Goal: Task Accomplishment & Management: Complete application form

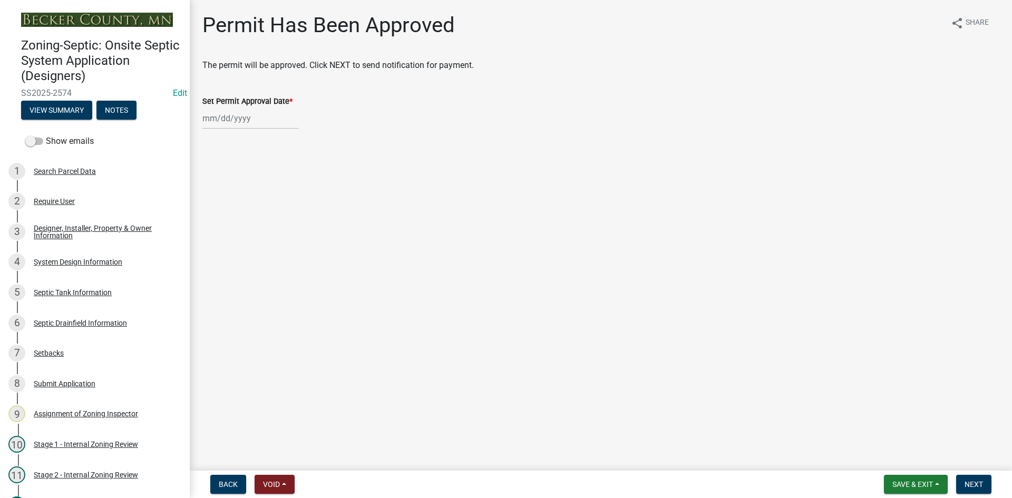
click at [254, 129] on div at bounding box center [250, 118] width 96 height 22
select select "10"
select select "2025"
click at [266, 193] on div "9" at bounding box center [263, 191] width 17 height 17
type input "[DATE]"
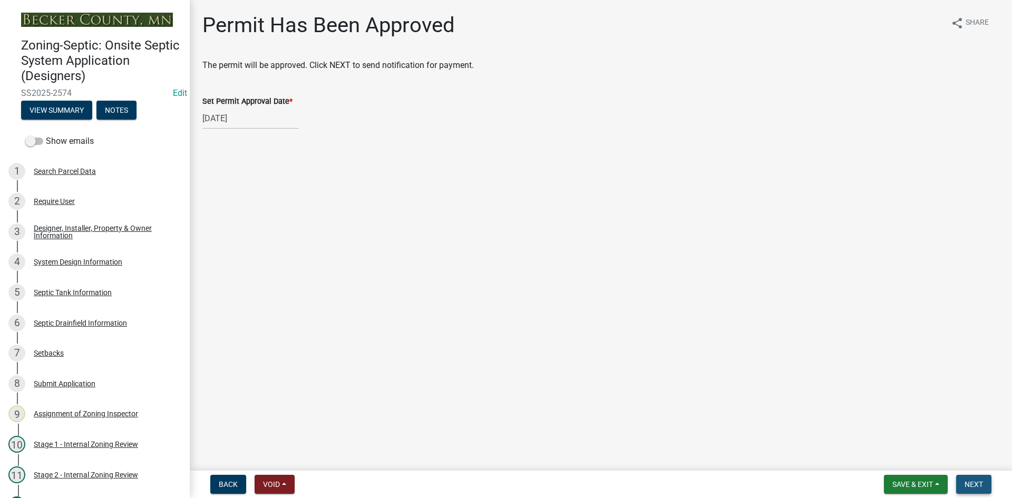
click at [971, 476] on button "Next" at bounding box center [973, 484] width 35 height 19
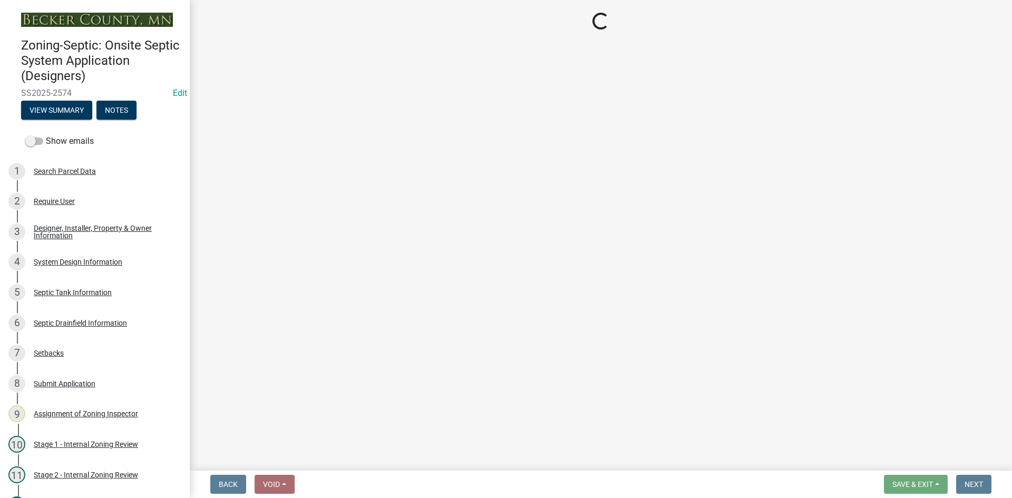
select select "3: 3"
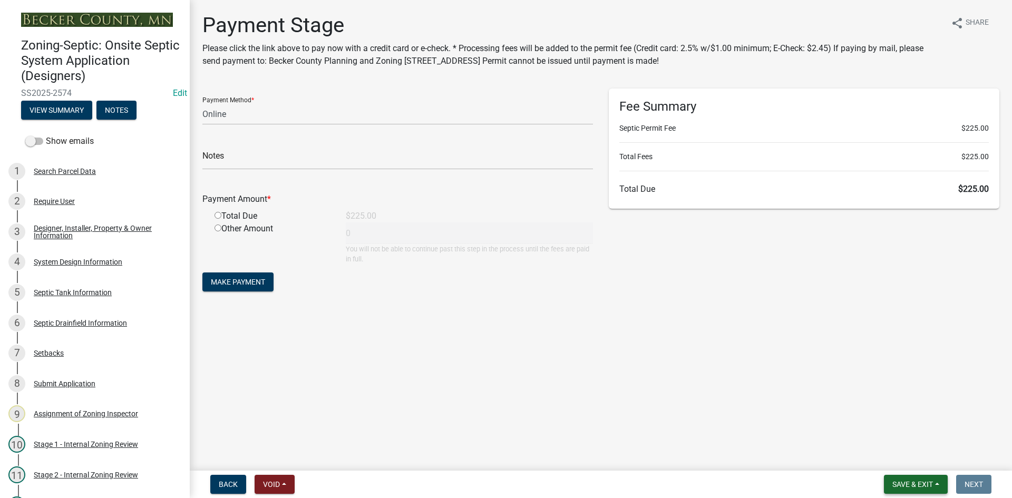
click at [916, 489] on button "Save & Exit" at bounding box center [916, 484] width 64 height 19
click at [908, 462] on button "Save & Exit" at bounding box center [905, 456] width 84 height 25
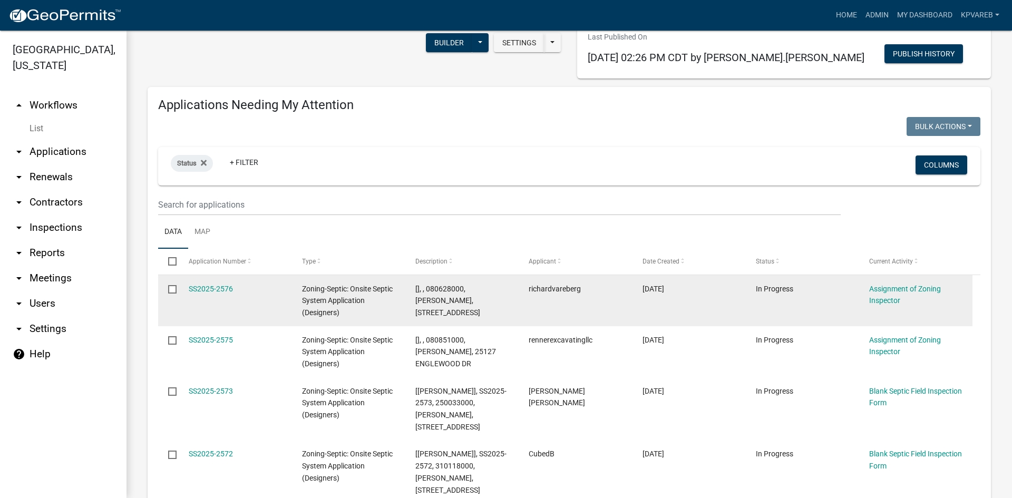
scroll to position [105, 0]
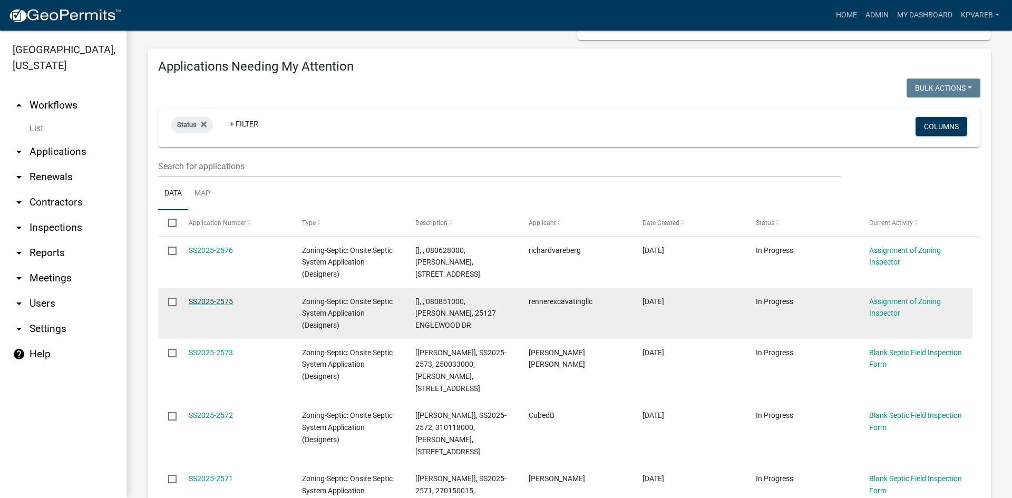
click at [212, 297] on link "SS2025-2575" at bounding box center [211, 301] width 44 height 8
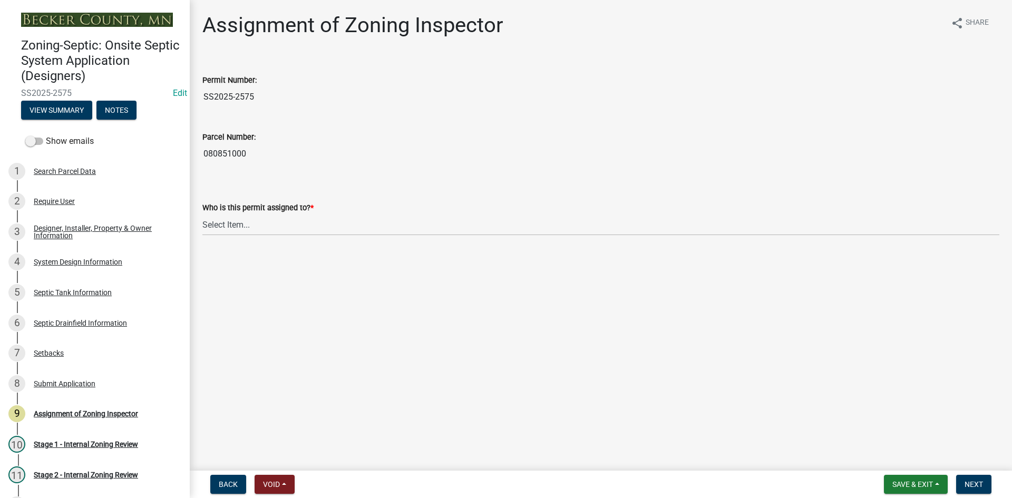
drag, startPoint x: 204, startPoint y: 153, endPoint x: 263, endPoint y: 153, distance: 59.0
click at [263, 153] on input "080851000" at bounding box center [600, 153] width 797 height 21
click at [235, 221] on select "Select Item... [PERSON_NAME] [PERSON_NAME] [PERSON_NAME] [PERSON_NAME] [PERSON_…" at bounding box center [600, 225] width 797 height 22
click at [202, 214] on select "Select Item... [PERSON_NAME] [PERSON_NAME] [PERSON_NAME] [PERSON_NAME] [PERSON_…" at bounding box center [600, 225] width 797 height 22
select select "7bfe52ba-73b7-4ac1-9bde-d3bb601555ca"
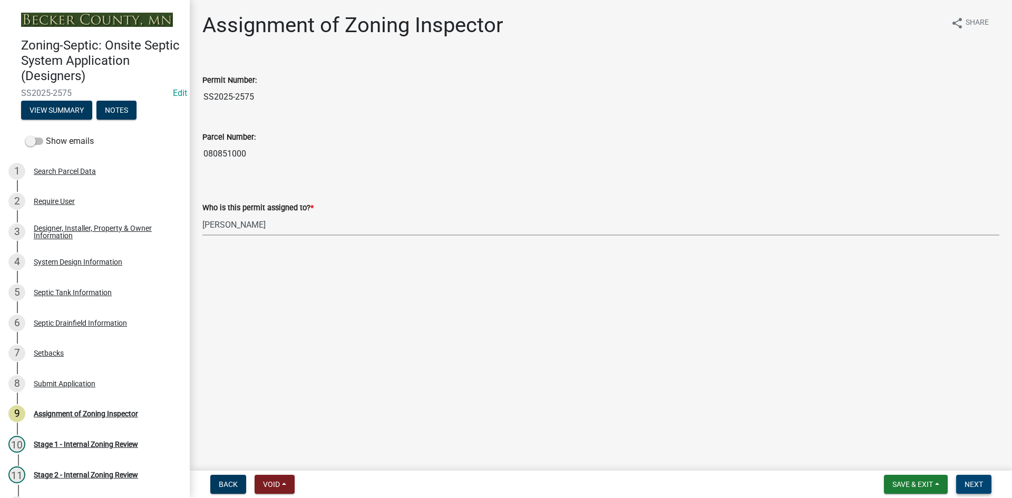
click at [966, 488] on span "Next" at bounding box center [973, 484] width 18 height 8
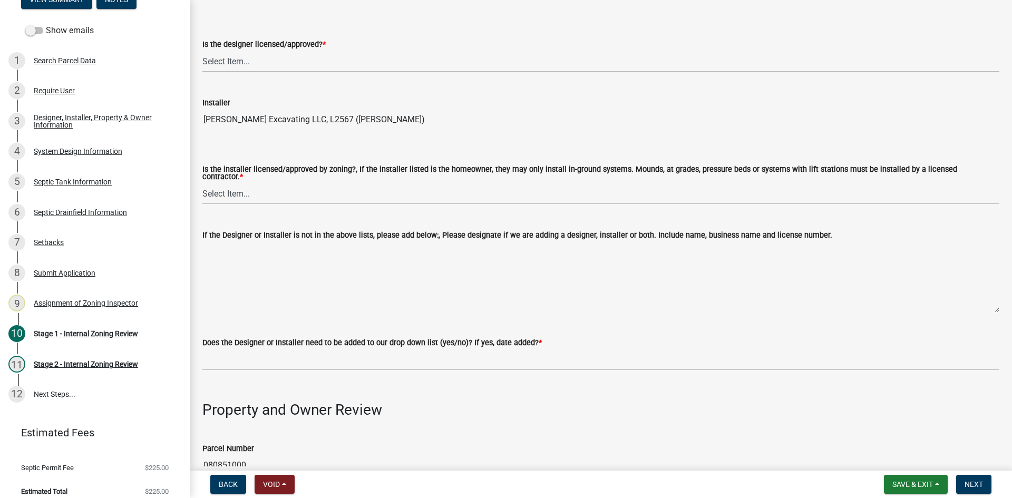
scroll to position [53, 0]
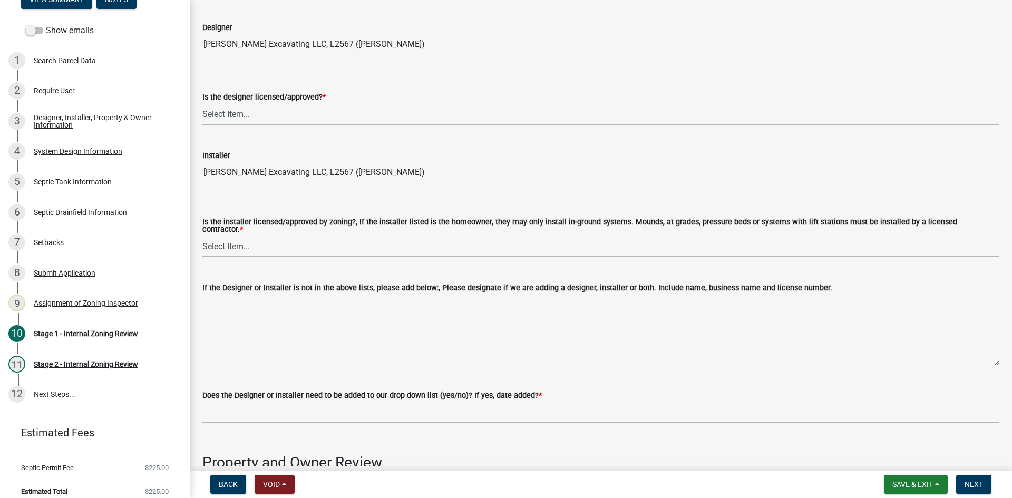
click at [217, 111] on select "Select Item... Yes No" at bounding box center [600, 114] width 797 height 22
click at [202, 103] on select "Select Item... Yes No" at bounding box center [600, 114] width 797 height 22
select select "49e49f1e-3b32-4342-8c2e-9cbd4919fe4d"
click at [225, 238] on select "Select Item... Yes No" at bounding box center [600, 247] width 797 height 22
click at [202, 236] on select "Select Item... Yes No" at bounding box center [600, 247] width 797 height 22
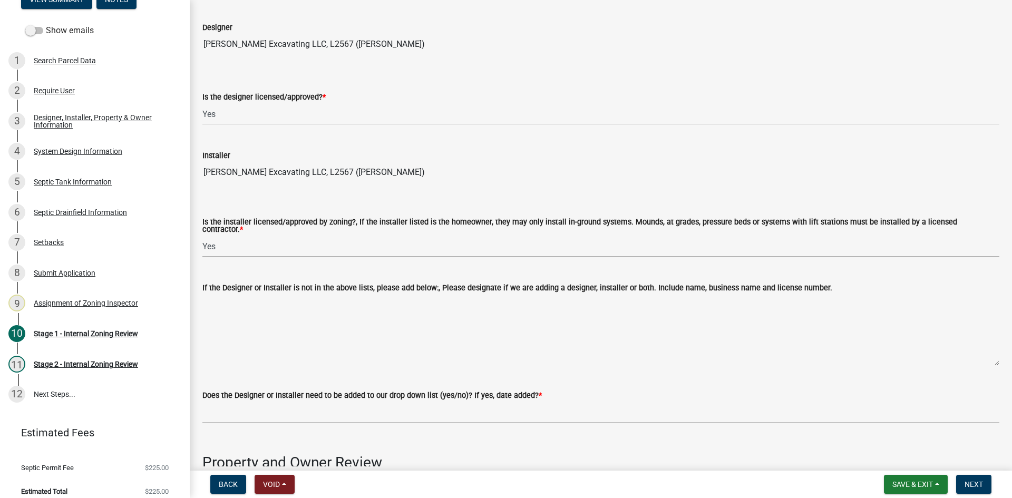
select select "ca07ae0a-7638-46ff-ada2-c67ca3524324"
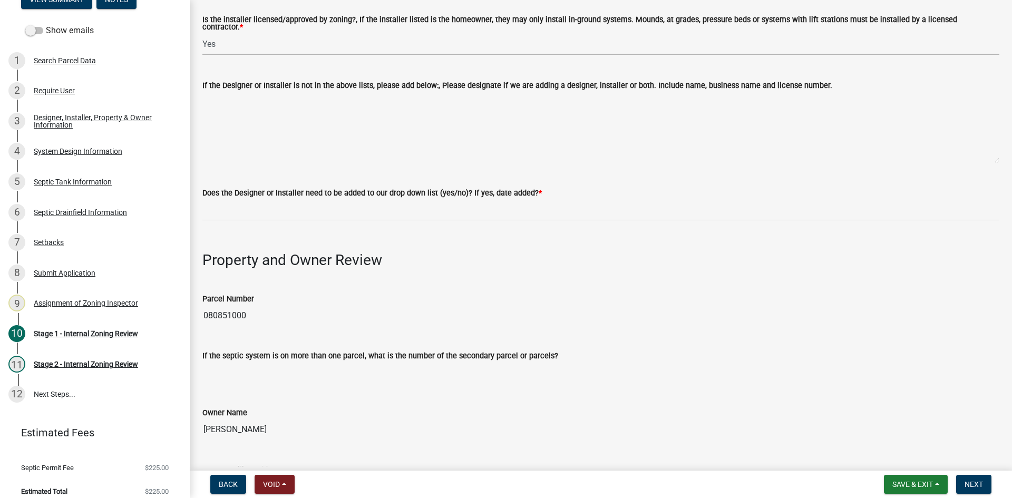
scroll to position [316, 0]
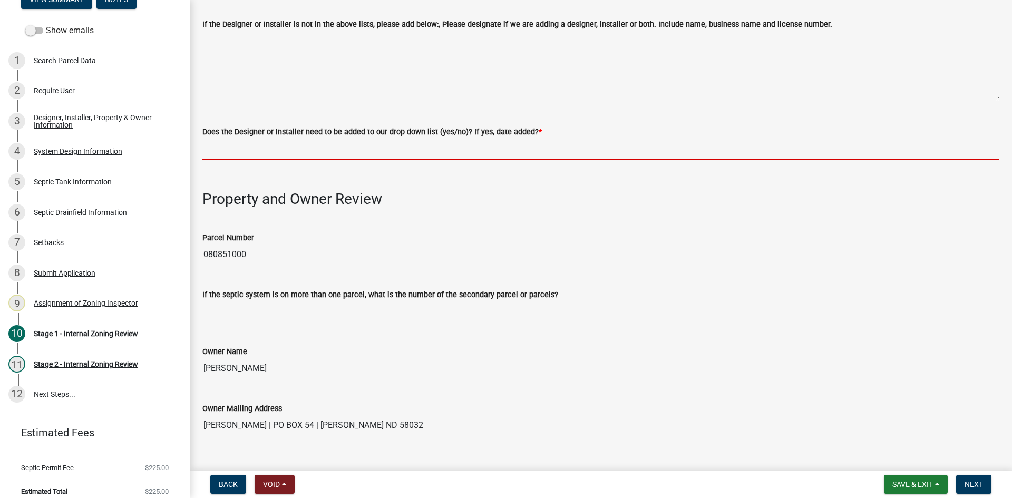
click at [217, 150] on input "Does the Designer or Installer need to be added to our drop down list (yes/no)?…" at bounding box center [600, 149] width 797 height 22
type input "NO"
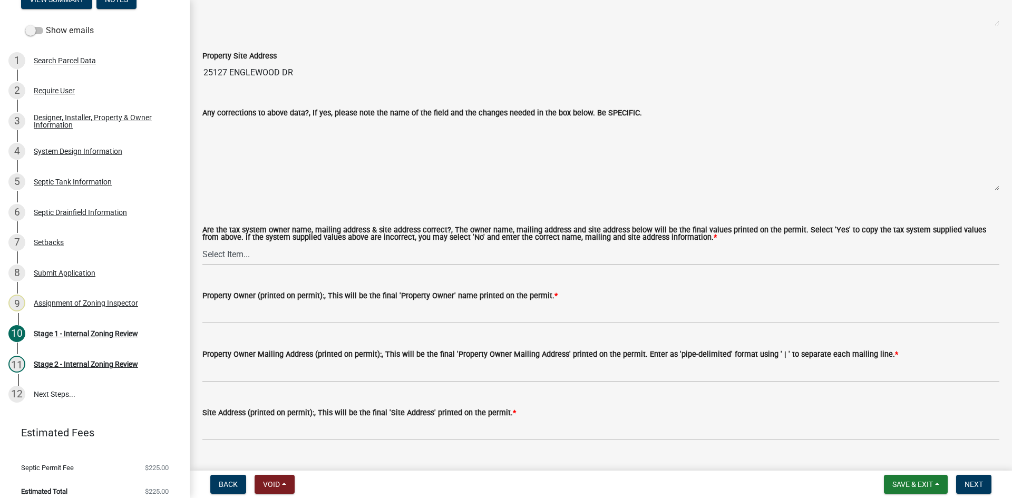
scroll to position [790, 0]
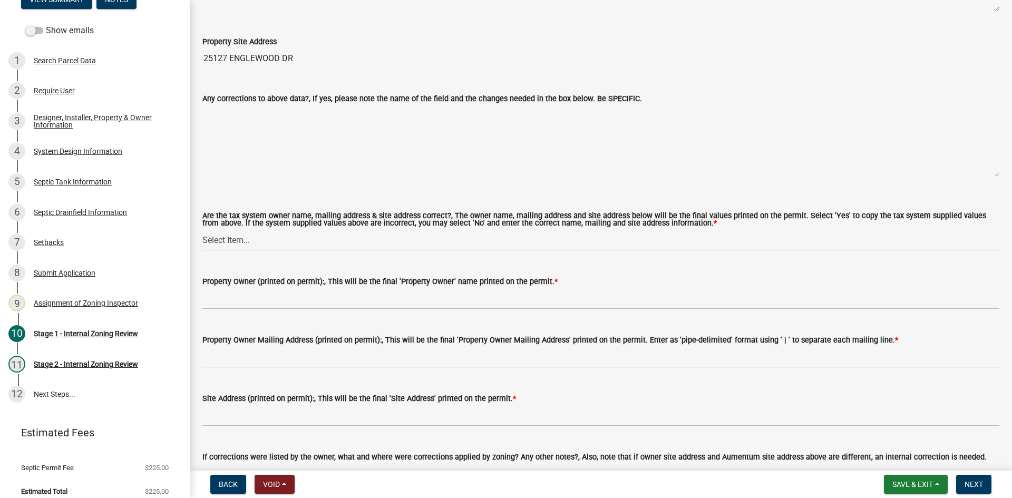
click at [202, 230] on div "Are the tax system owner name, mailing address & site address correct?, The own…" at bounding box center [600, 218] width 813 height 66
click at [223, 236] on select "Select Item... Yes No" at bounding box center [600, 240] width 797 height 22
click at [202, 229] on select "Select Item... Yes No" at bounding box center [600, 240] width 797 height 22
select select "ec75a761-93b4-47c5-8535-fea253c32937"
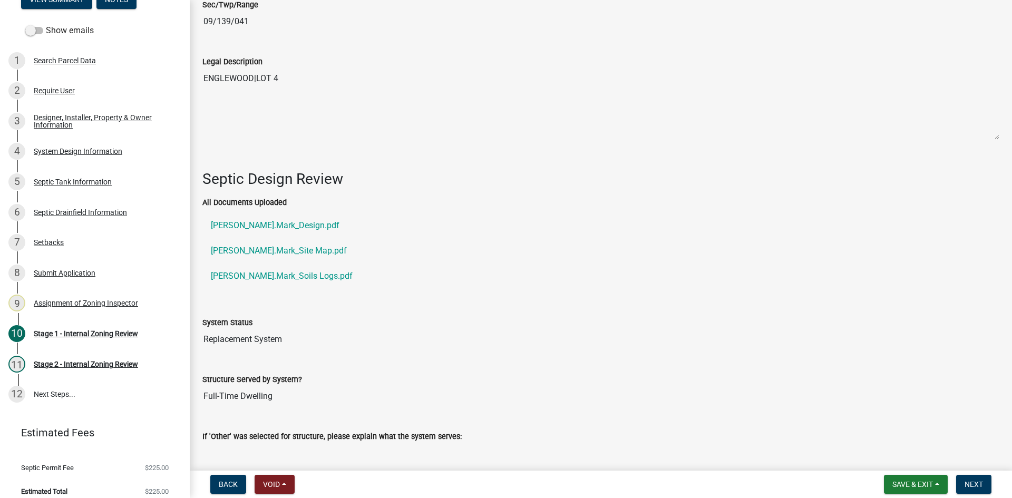
scroll to position [1385, 0]
click at [267, 221] on link "[PERSON_NAME].Mark_Design.pdf" at bounding box center [600, 225] width 797 height 25
click at [291, 271] on link "[PERSON_NAME].Mark_Soils Logs.pdf" at bounding box center [600, 275] width 797 height 25
click at [282, 242] on link "[PERSON_NAME].Mark_Site Map.pdf" at bounding box center [600, 250] width 797 height 25
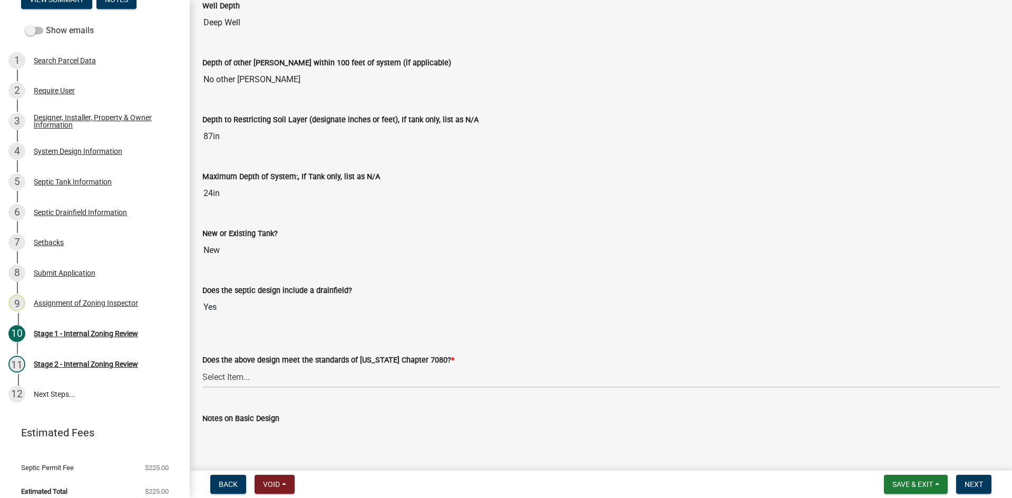
scroll to position [2175, 0]
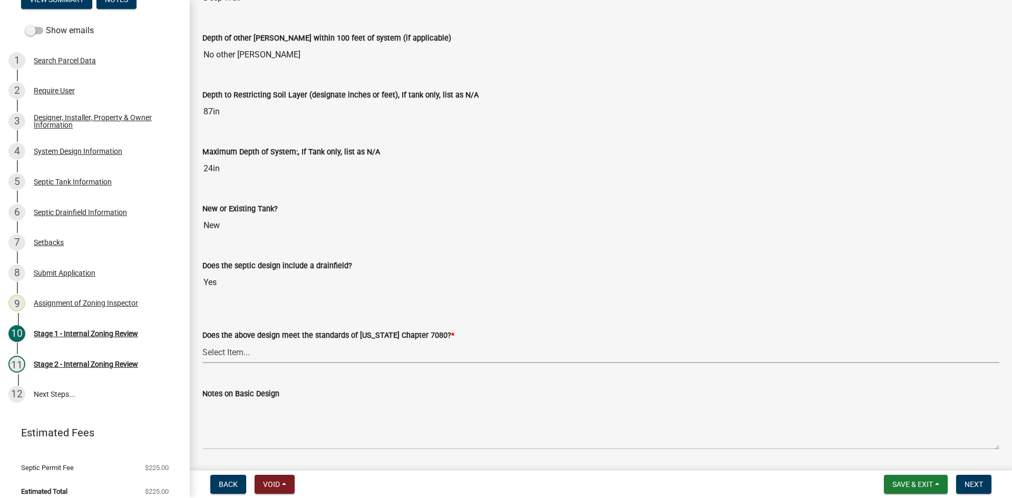
click at [228, 343] on select "Select Item... Yes No" at bounding box center [600, 352] width 797 height 22
click at [202, 341] on select "Select Item... Yes No" at bounding box center [600, 352] width 797 height 22
select select "bcbb982e-a48c-4b4a-a83b-ed1363446a86"
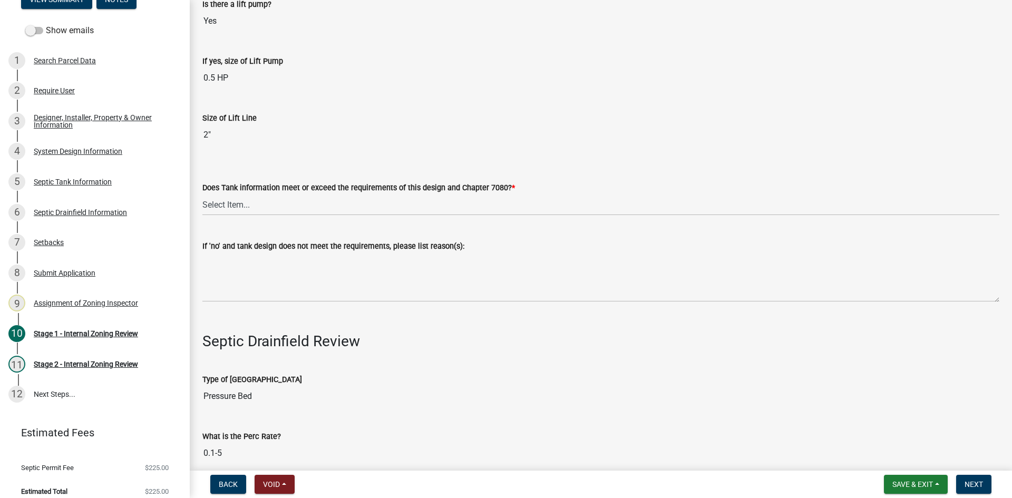
scroll to position [3124, 0]
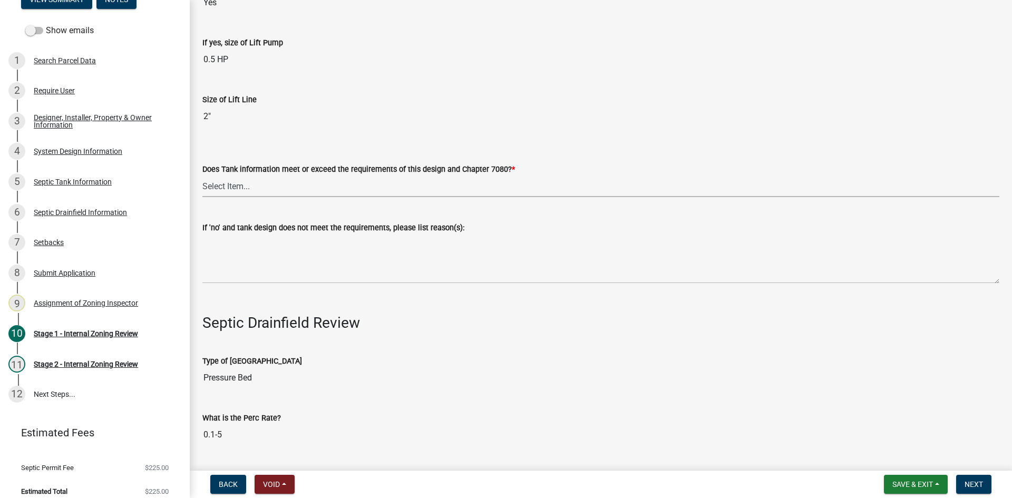
click at [211, 187] on select "Select Item... Yes No" at bounding box center [600, 186] width 797 height 22
click at [202, 175] on select "Select Item... Yes No" at bounding box center [600, 186] width 797 height 22
select select "47a2a5dd-5977-4941-8e6f-09ff03cdfb75"
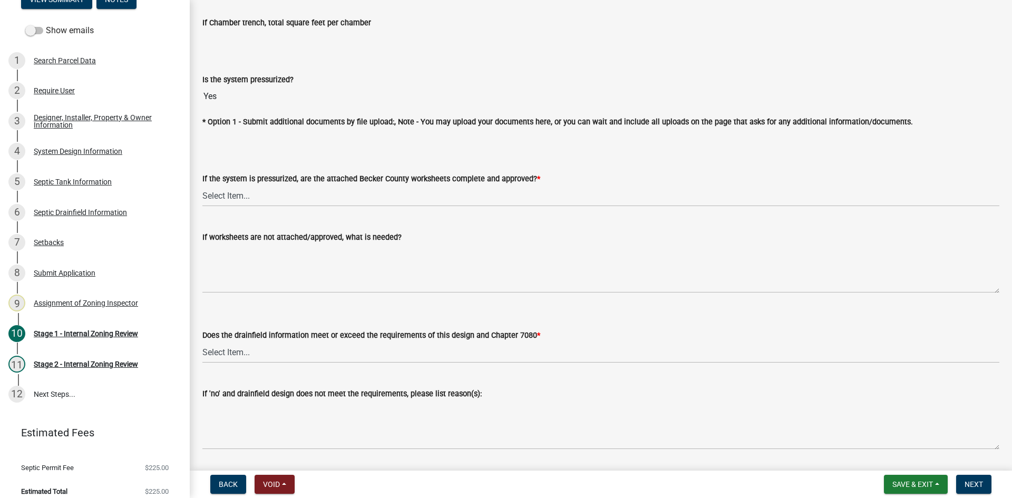
scroll to position [3861, 0]
click at [235, 193] on select "Select Item... Yes No NA" at bounding box center [600, 195] width 797 height 22
click at [202, 184] on select "Select Item... Yes No NA" at bounding box center [600, 195] width 797 height 22
select select "3f5b086d-5a4c-4236-93bc-fa7bf4d11838"
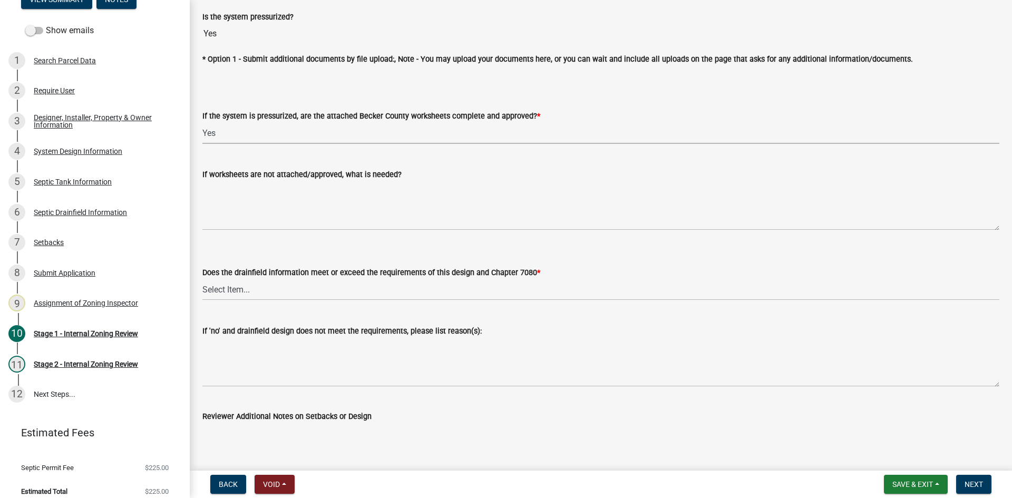
scroll to position [4020, 0]
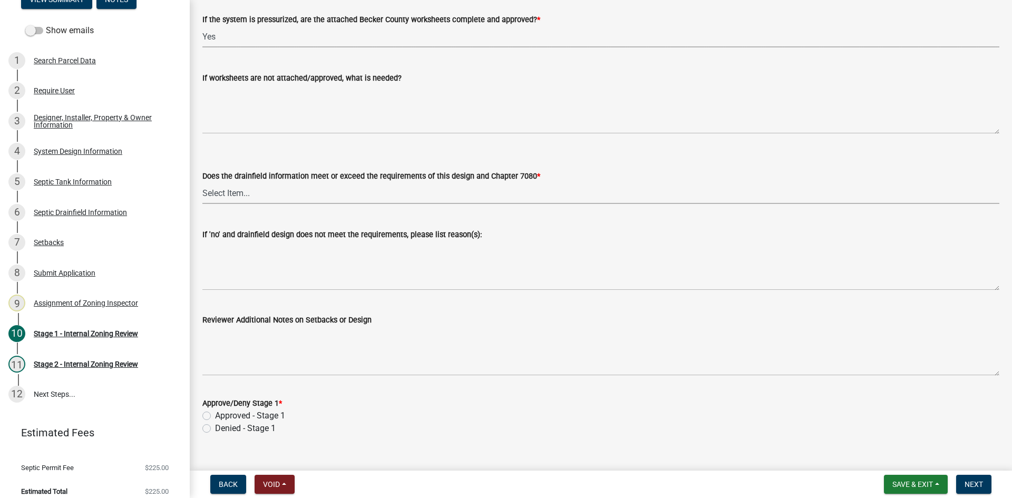
click at [239, 192] on select "Select Item... Yes No" at bounding box center [600, 193] width 797 height 22
click at [202, 182] on select "Select Item... Yes No" at bounding box center [600, 193] width 797 height 22
select select "888a8260-2be6-47f2-a4de-b9f453a4d3bc"
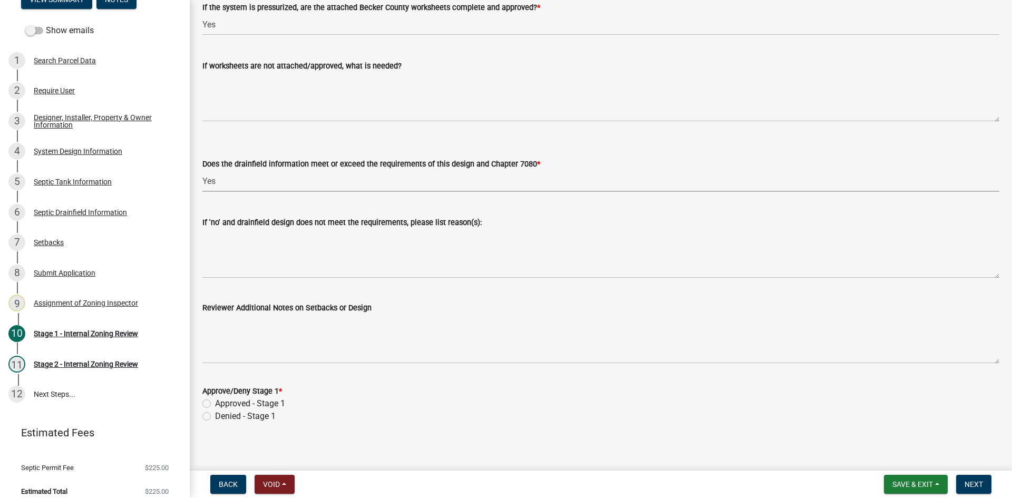
scroll to position [4035, 0]
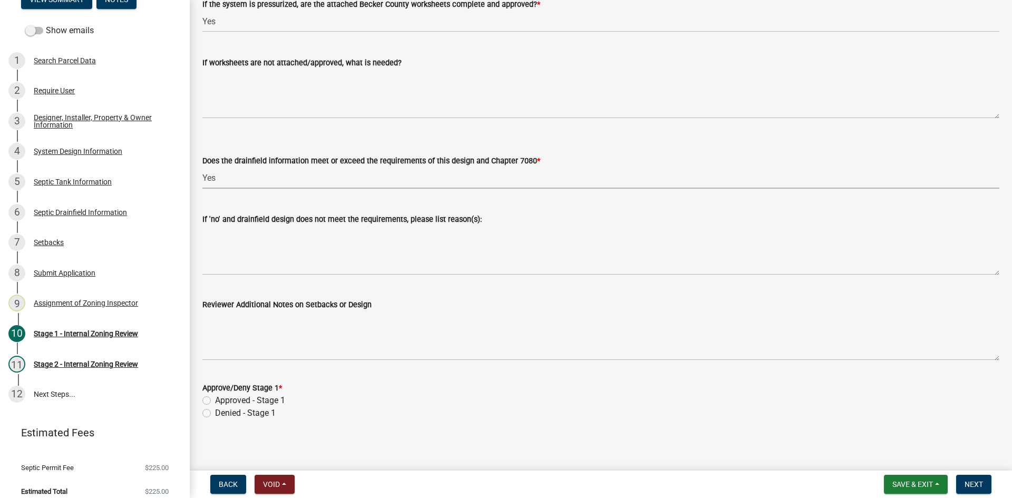
click at [215, 399] on label "Approved - Stage 1" at bounding box center [250, 400] width 70 height 13
click at [215, 399] on input "Approved - Stage 1" at bounding box center [218, 397] width 7 height 7
radio input "true"
click at [969, 477] on button "Next" at bounding box center [973, 484] width 35 height 19
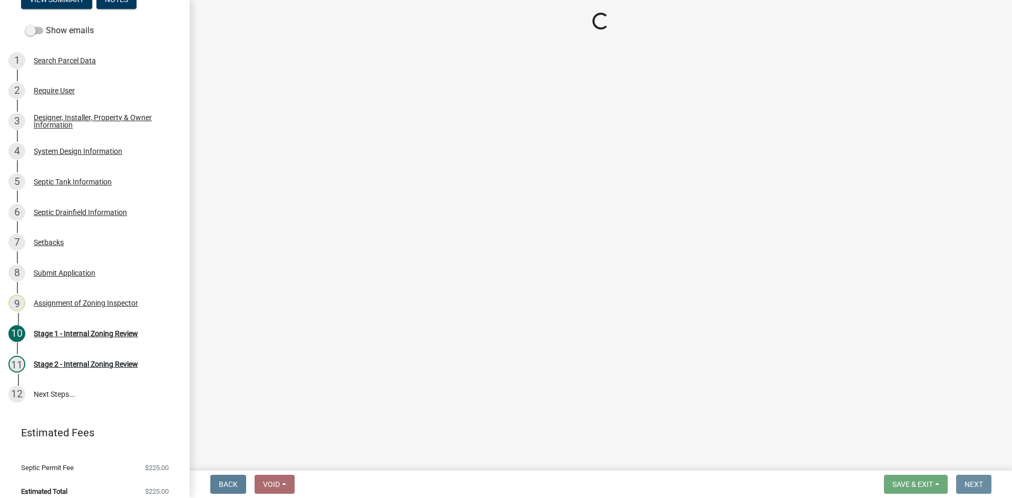
scroll to position [0, 0]
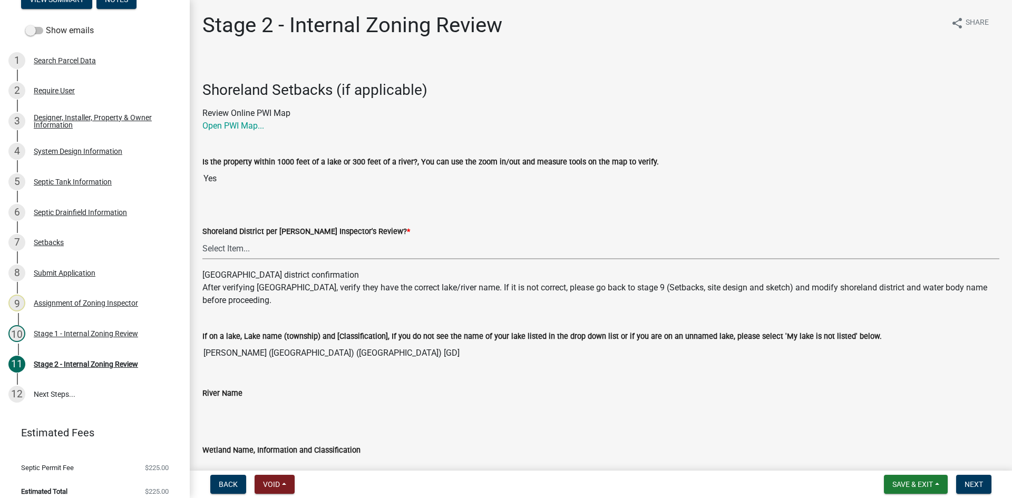
click at [219, 249] on select "Select Item... Yes No" at bounding box center [600, 249] width 797 height 22
click at [202, 238] on select "Select Item... Yes No" at bounding box center [600, 249] width 797 height 22
select select "69d592bb-9906-4277-a6fb-df8686255161"
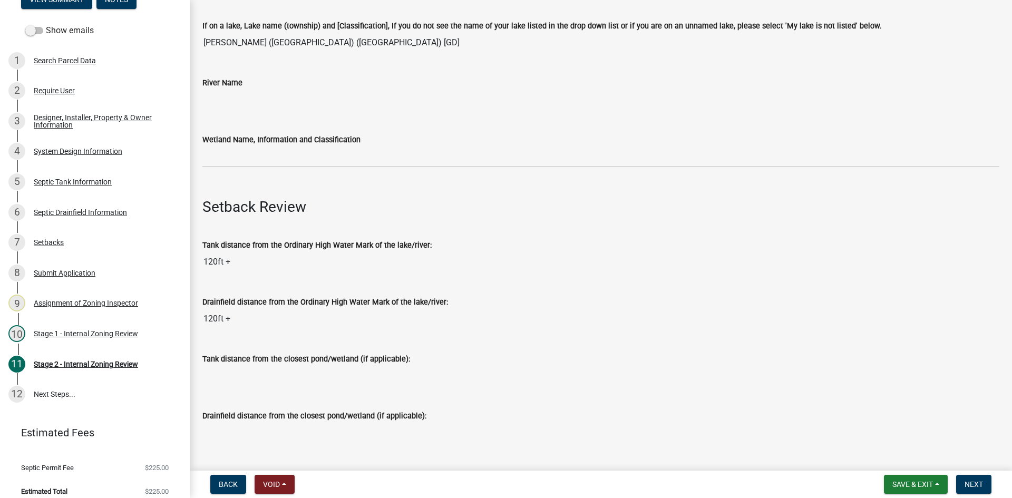
scroll to position [316, 0]
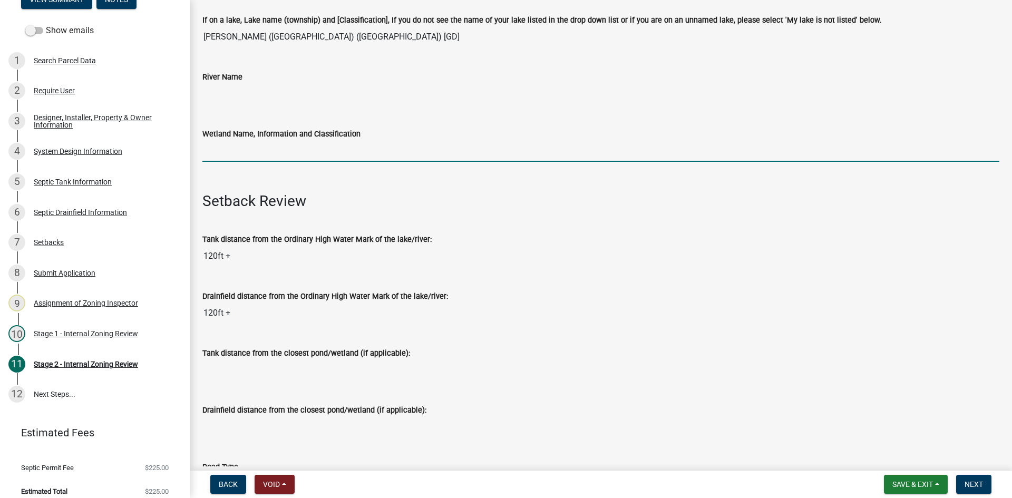
click at [249, 149] on input "Wetland Name, Information and Classification" at bounding box center [600, 151] width 797 height 22
type input "gd75"
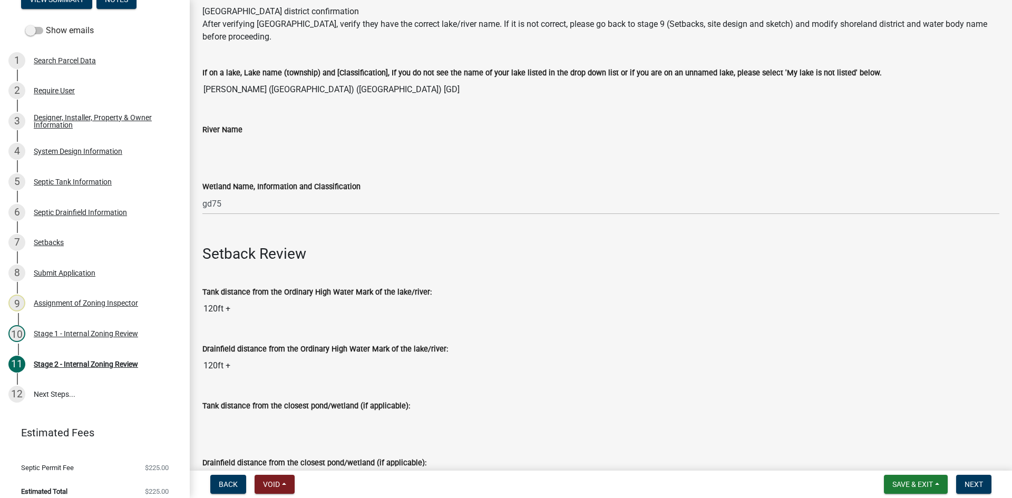
scroll to position [0, 0]
